Goal: Information Seeking & Learning: Learn about a topic

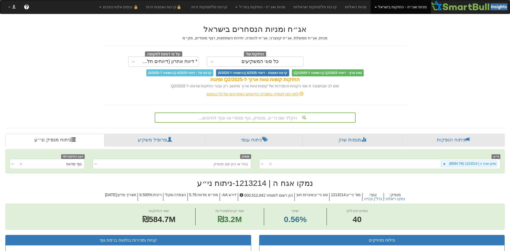
click at [281, 117] on div "הקלד שם ני״ע, מנפיק, גוף מוסדי או ענף לחיפוש..." at bounding box center [255, 117] width 200 height 9
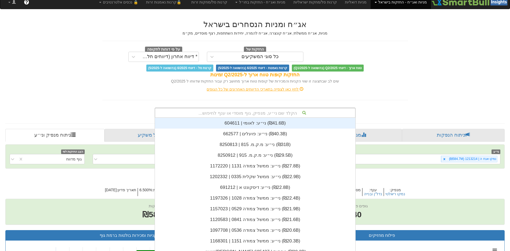
scroll to position [133, 0]
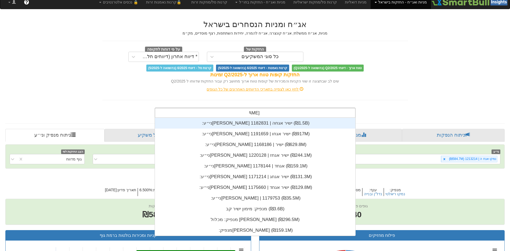
type input "[PERSON_NAME] י"
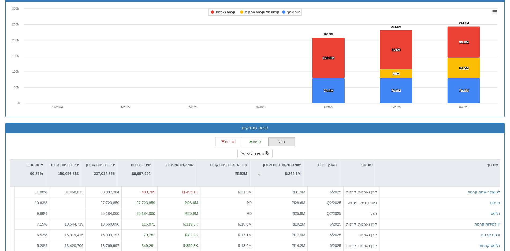
scroll to position [429, 0]
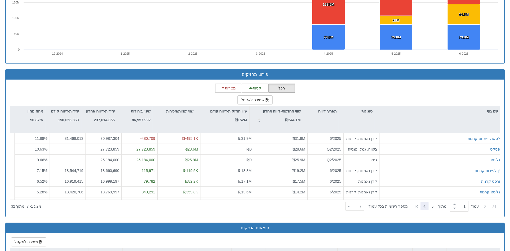
click at [424, 205] on icon at bounding box center [424, 206] width 2 height 3
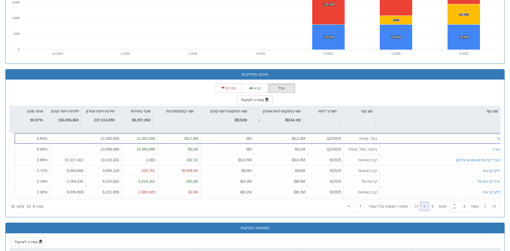
click at [424, 205] on icon at bounding box center [424, 206] width 2 height 3
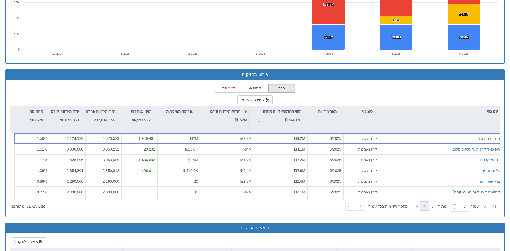
click at [424, 205] on icon at bounding box center [424, 206] width 2 height 3
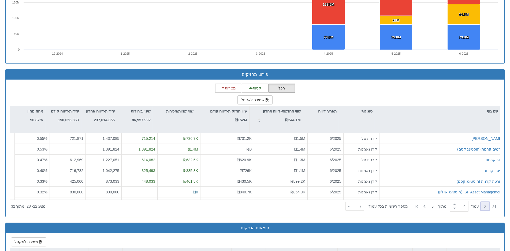
click at [486, 205] on icon at bounding box center [485, 206] width 2 height 3
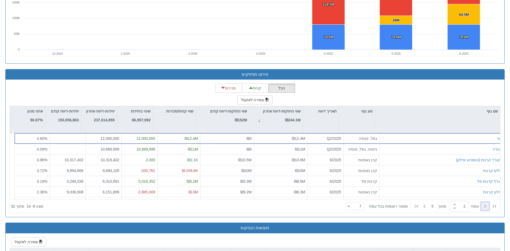
click at [486, 205] on icon at bounding box center [485, 206] width 2 height 3
type input "1"
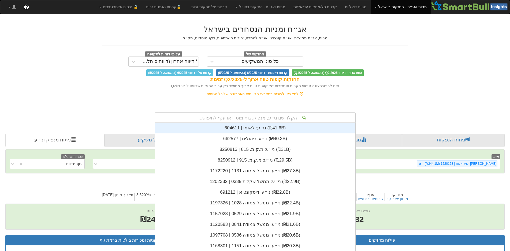
scroll to position [5, 0]
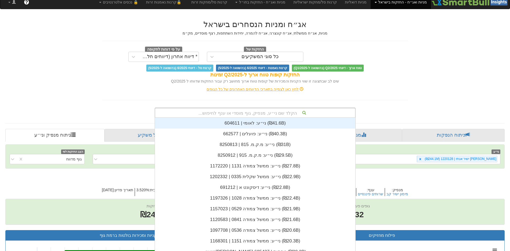
click at [262, 117] on div "הקלד שם ני״ע, מנפיק, גוף מוסדי או ענף לחיפוש..." at bounding box center [255, 113] width 201 height 10
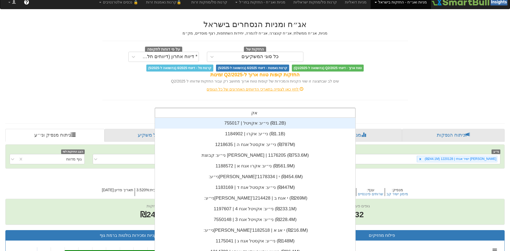
type input "אקו"
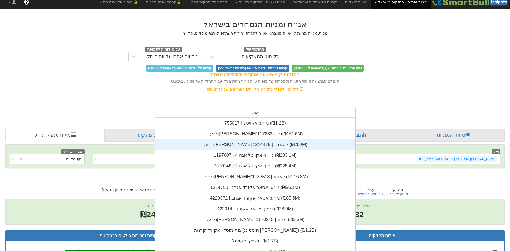
click at [254, 143] on div "ני״ע: ‏[PERSON_NAME]'י אגח ב | 1214428 ‎(₪269M)‎" at bounding box center [255, 144] width 200 height 11
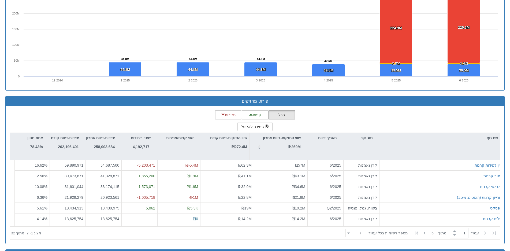
scroll to position [429, 0]
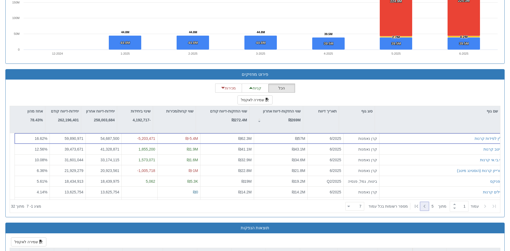
click at [427, 205] on icon at bounding box center [424, 206] width 6 height 6
type input "2"
